Goal: Transaction & Acquisition: Book appointment/travel/reservation

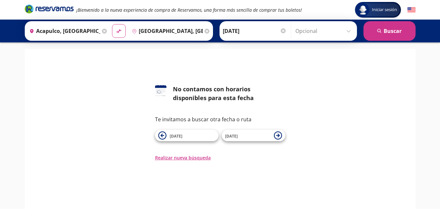
click at [283, 32] on div at bounding box center [283, 30] width 5 height 5
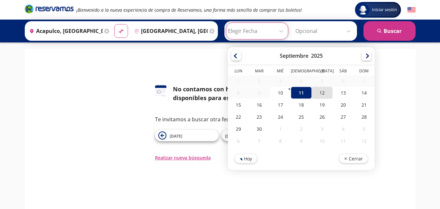
click at [320, 92] on div "12" at bounding box center [322, 93] width 21 height 12
type input "[DATE]"
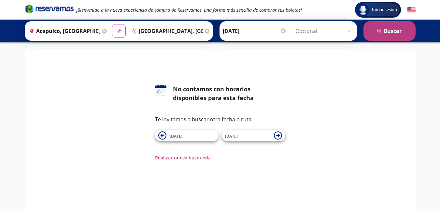
click at [395, 32] on button "search [GEOGRAPHIC_DATA]" at bounding box center [389, 31] width 52 height 20
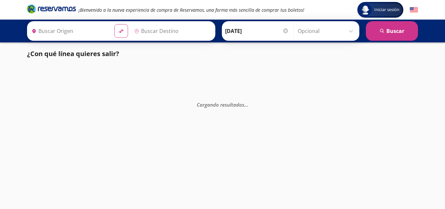
type input "[GEOGRAPHIC_DATA], [GEOGRAPHIC_DATA]"
type input "Acapulco, [GEOGRAPHIC_DATA]"
